Goal: Information Seeking & Learning: Learn about a topic

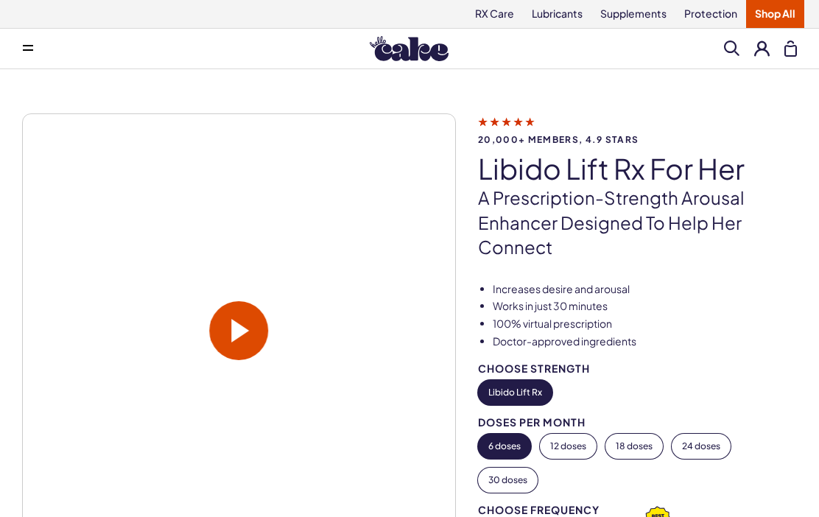
click at [611, 141] on span "20,000+ members, 4.9 stars" at bounding box center [637, 140] width 319 height 10
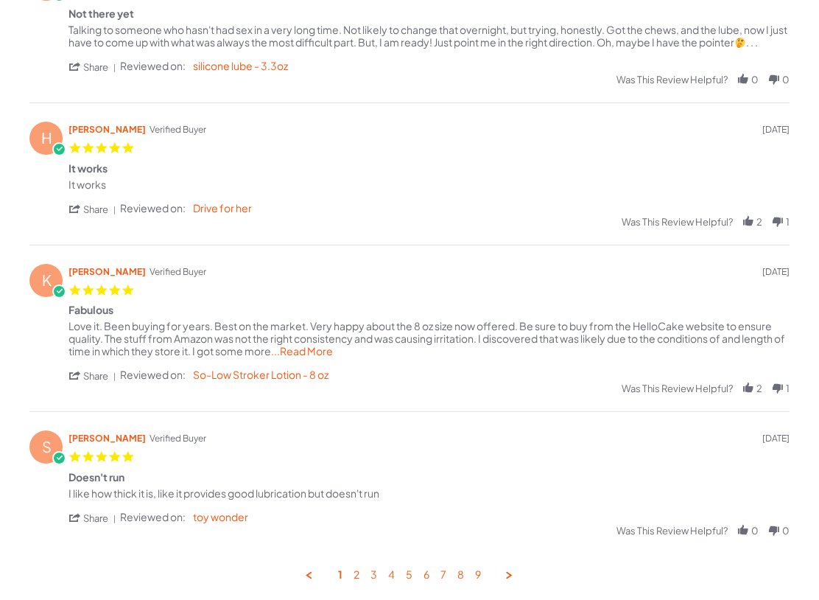
scroll to position [515, 0]
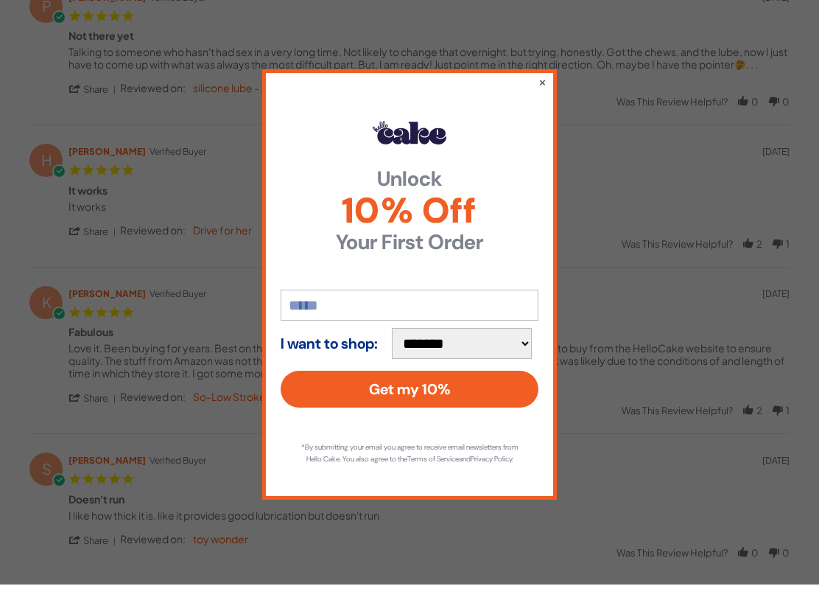
click at [545, 90] on button "×" at bounding box center [542, 97] width 8 height 15
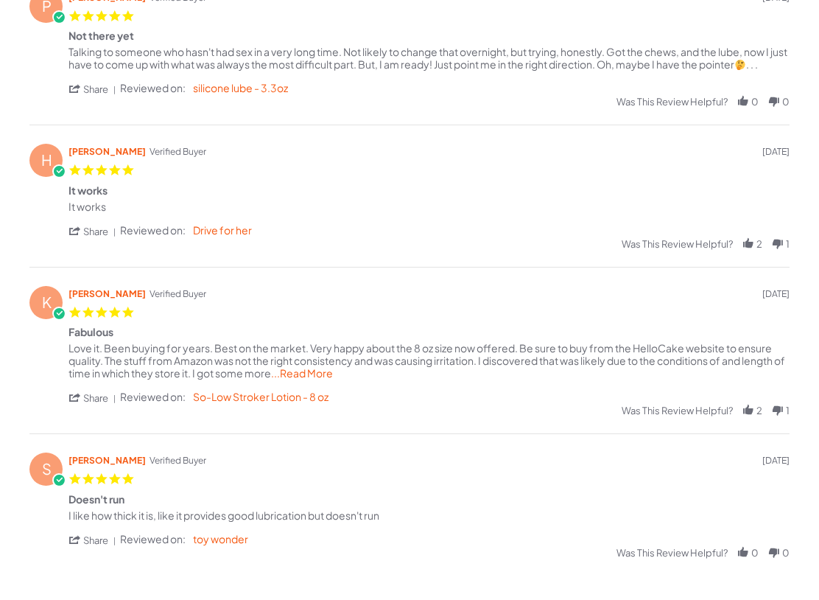
click at [327, 382] on span "...Read More" at bounding box center [302, 388] width 62 height 13
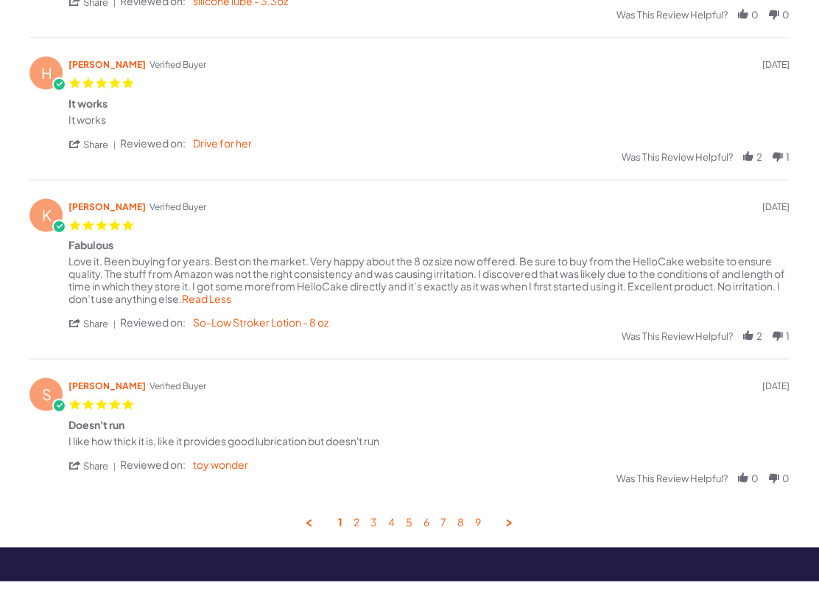
scroll to position [600, 0]
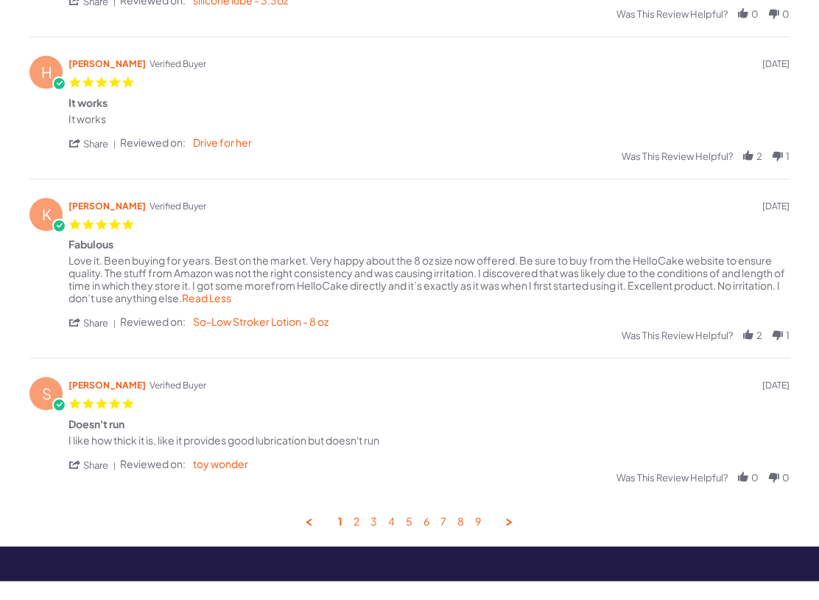
click at [359, 533] on link "2" at bounding box center [357, 540] width 6 height 14
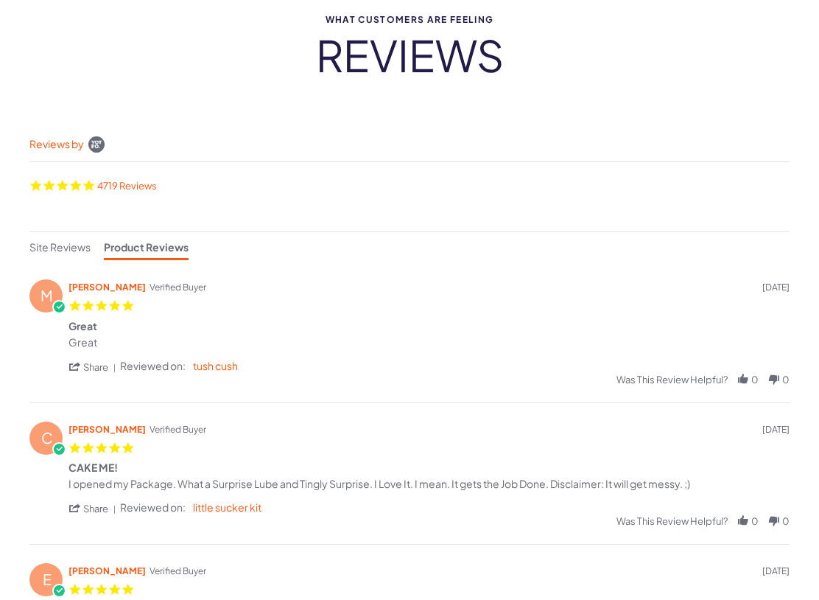
scroll to position [0, 0]
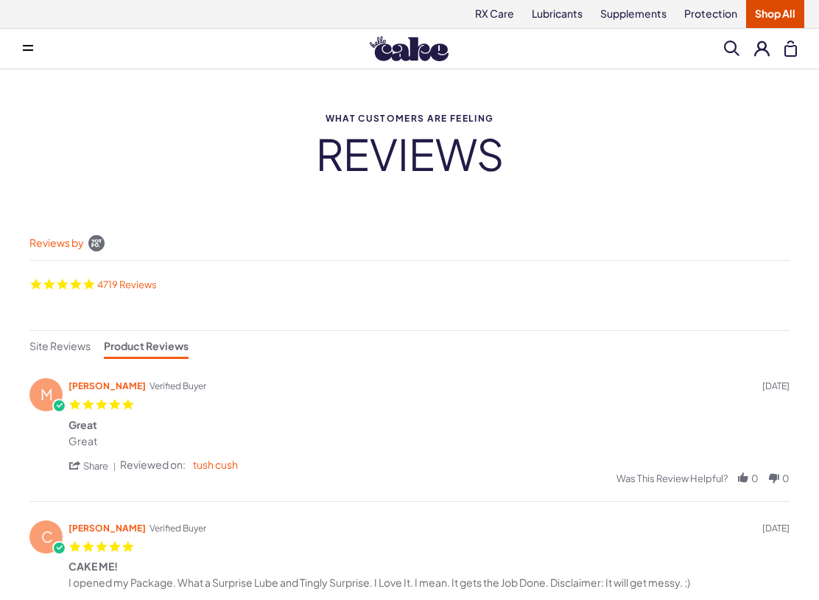
click at [558, 15] on link "Lubricants" at bounding box center [557, 14] width 69 height 28
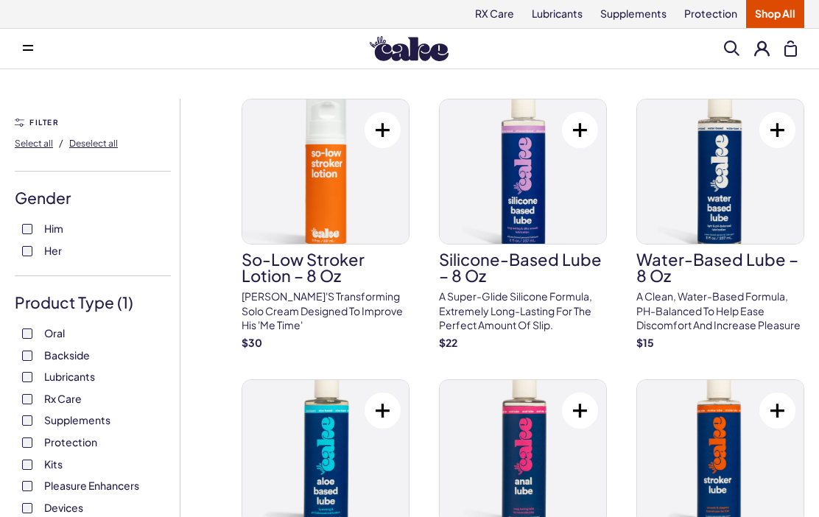
click at [32, 48] on span at bounding box center [28, 48] width 10 height 7
